Goal: Task Accomplishment & Management: Manage account settings

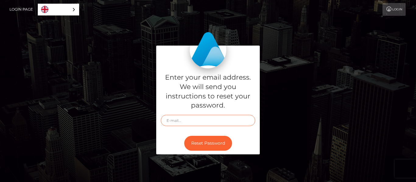
click at [202, 122] on input "text" at bounding box center [208, 120] width 94 height 11
type input "[EMAIL_ADDRESS][DOMAIN_NAME]"
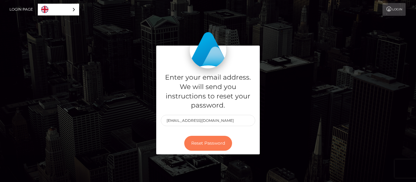
click at [210, 143] on button "Reset Password" at bounding box center [208, 143] width 48 height 15
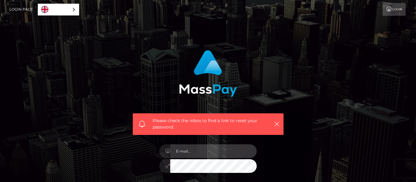
type input "[EMAIL_ADDRESS][DOMAIN_NAME]"
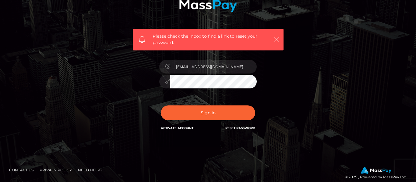
scroll to position [85, 0]
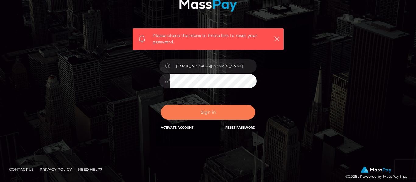
click at [213, 109] on button "Sign in" at bounding box center [208, 112] width 94 height 15
